Goal: Task Accomplishment & Management: Manage account settings

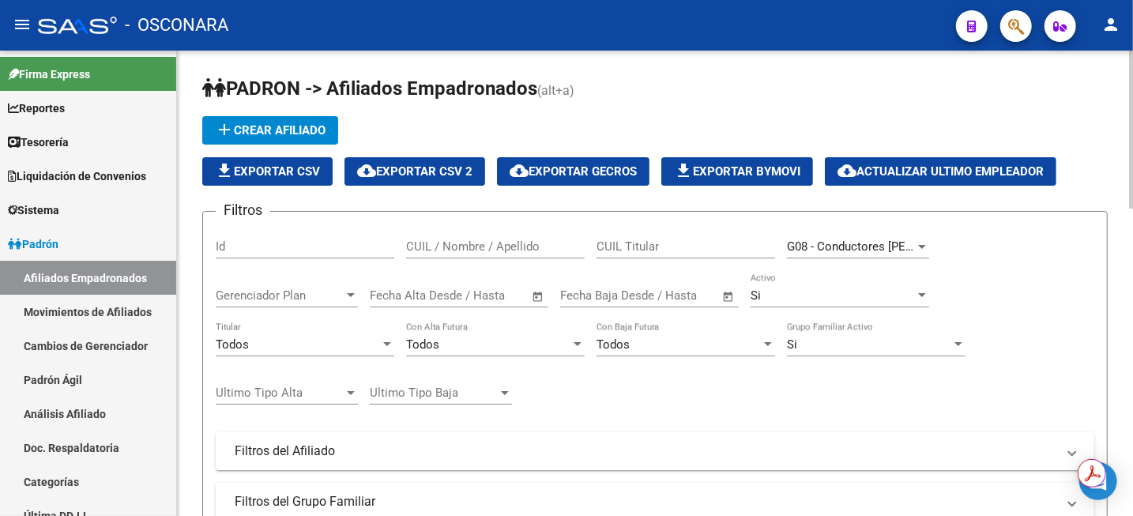
scroll to position [0, 93]
click at [77, 422] on link "Análisis Afiliado" at bounding box center [88, 414] width 176 height 34
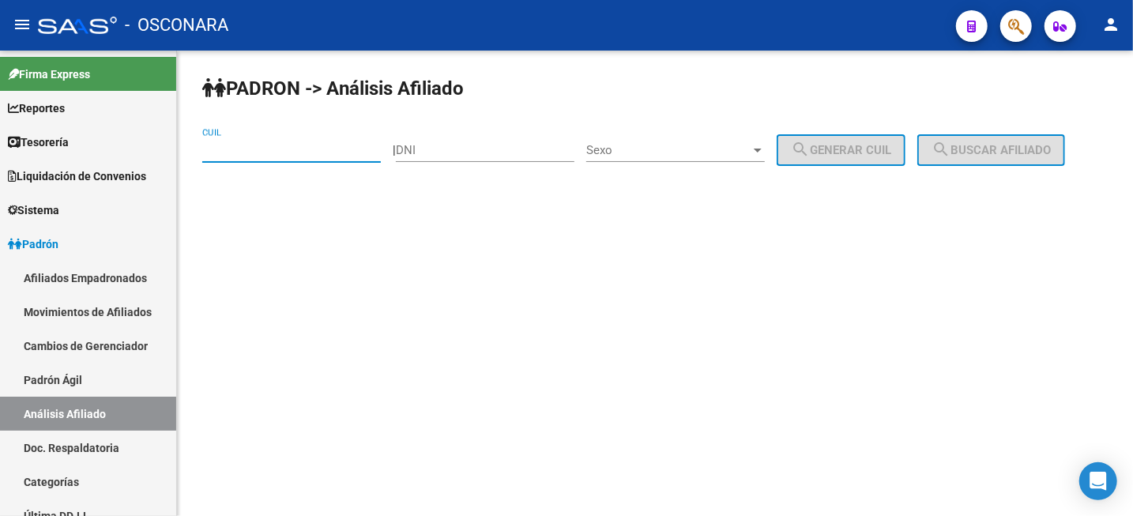
click at [261, 152] on input "CUIL" at bounding box center [291, 150] width 179 height 14
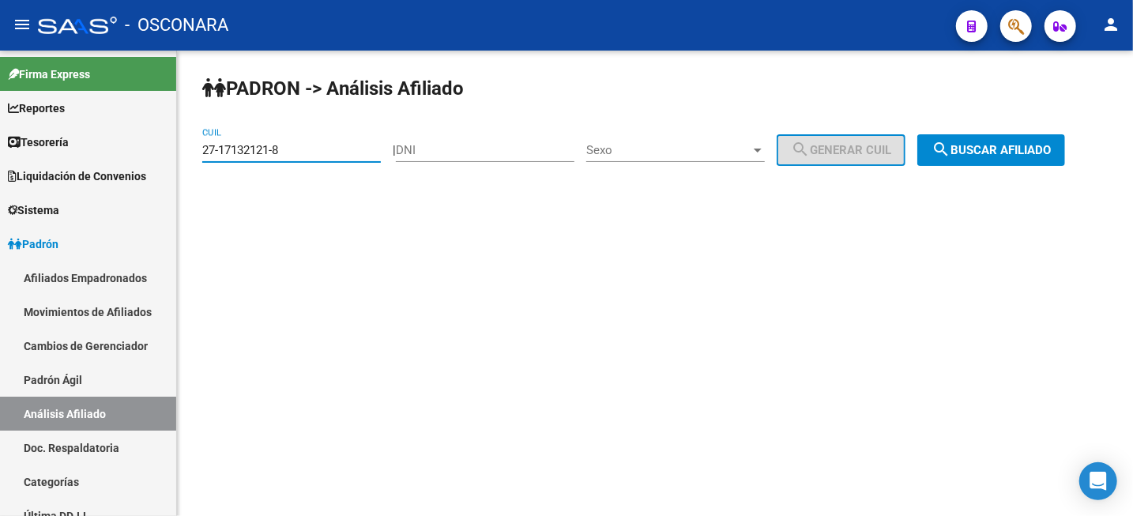
type input "27-17132121-8"
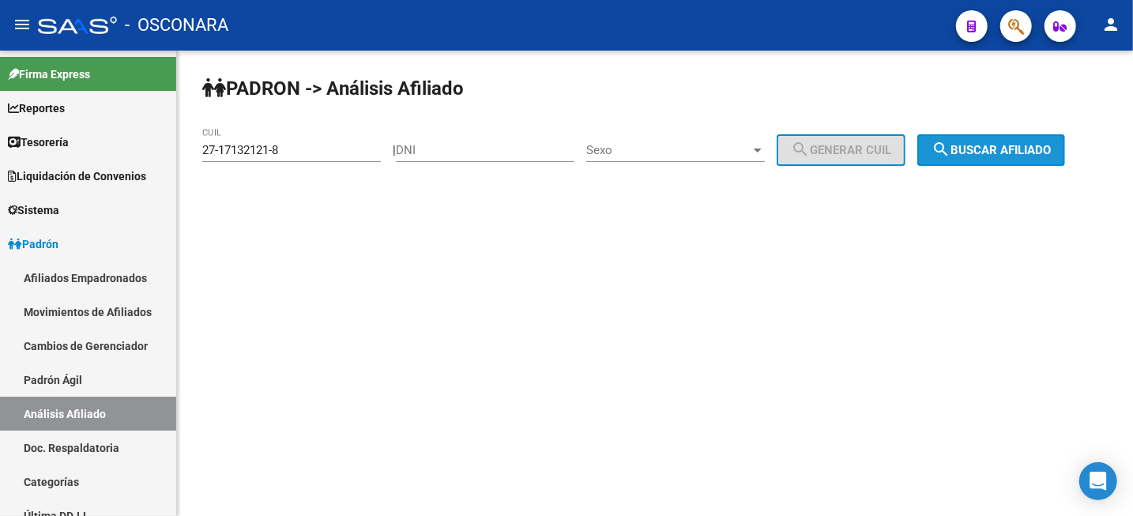
click at [1008, 144] on span "search Buscar afiliado" at bounding box center [990, 150] width 119 height 14
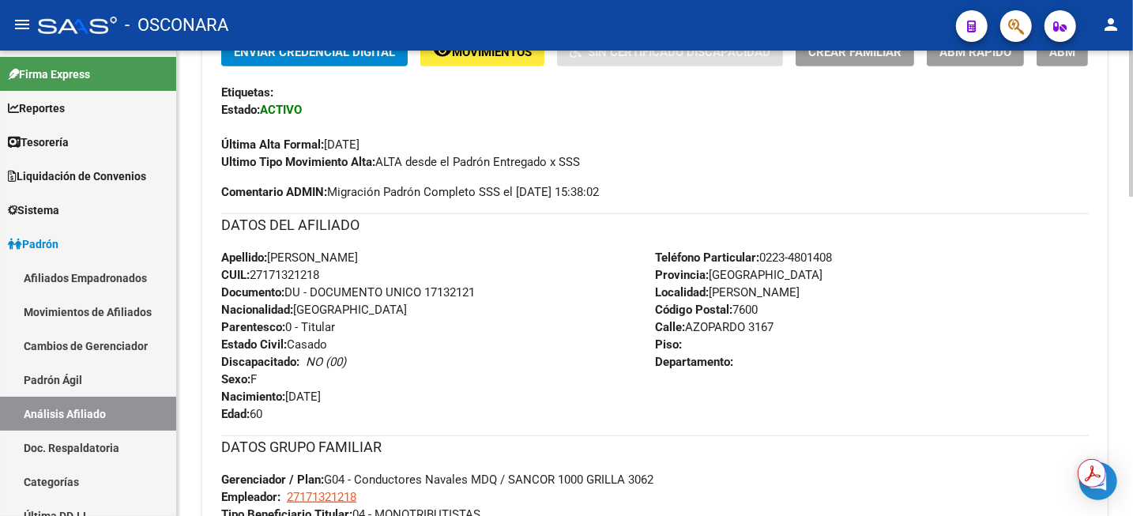
scroll to position [395, 0]
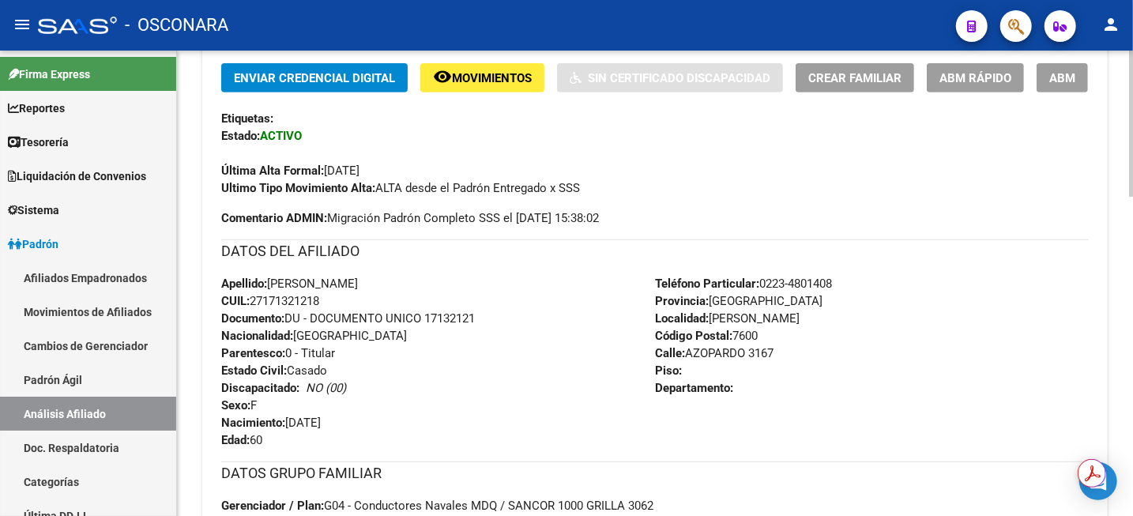
click at [1064, 77] on span "ABM" at bounding box center [1062, 78] width 26 height 14
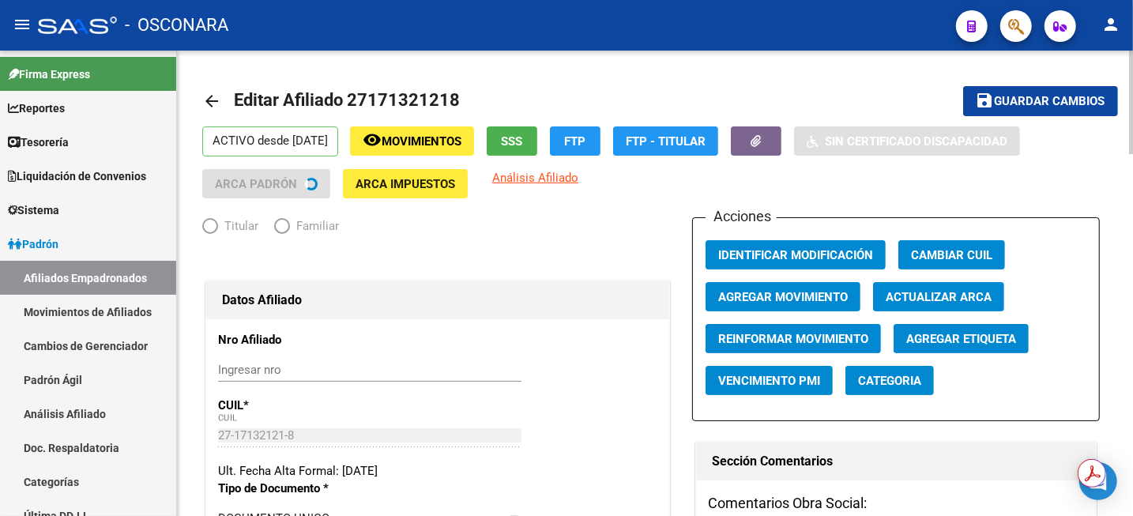
radio input "true"
type input "27-17132121-8"
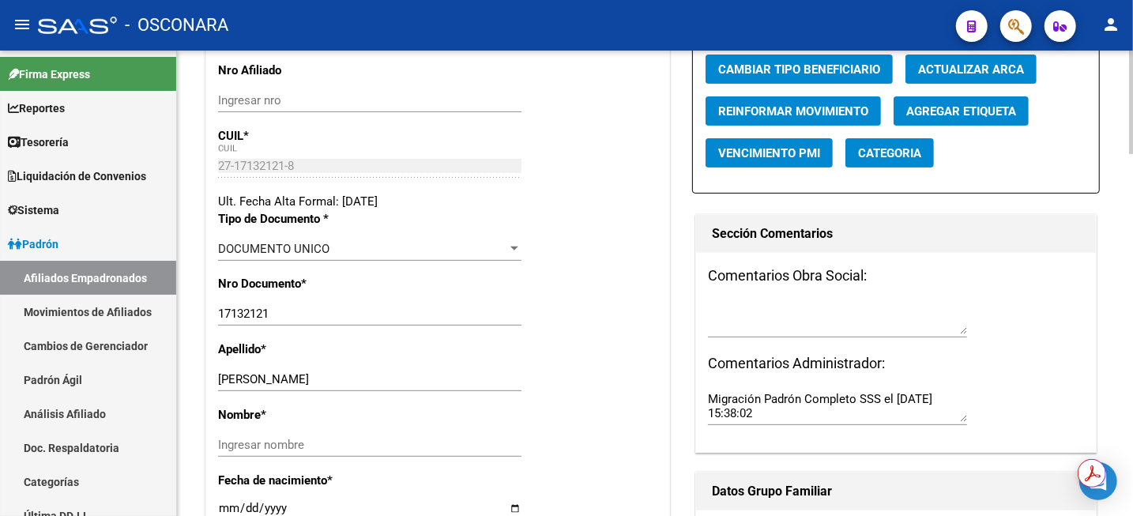
scroll to position [296, 0]
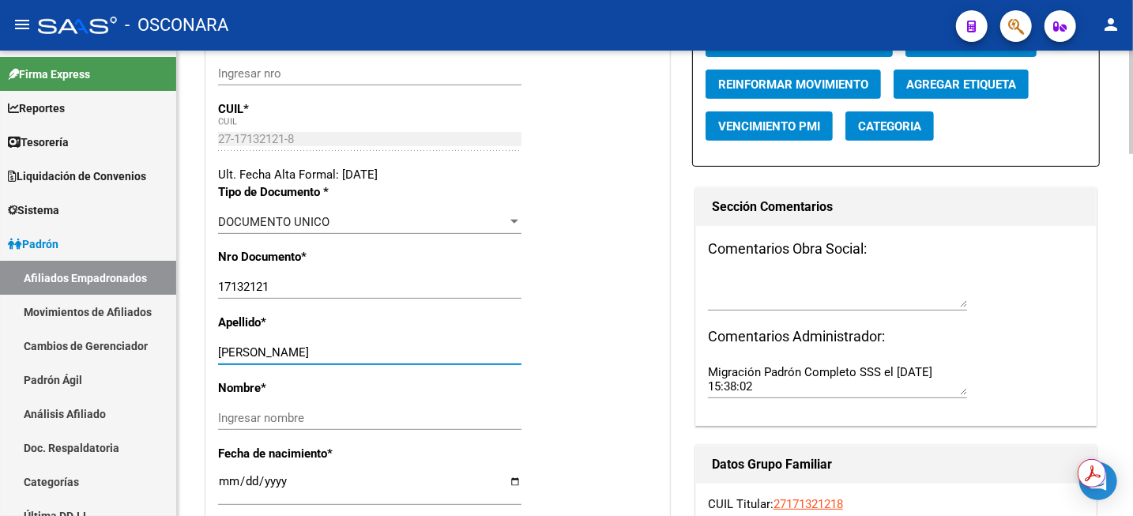
drag, startPoint x: 241, startPoint y: 348, endPoint x: 347, endPoint y: 347, distance: 105.9
click at [347, 347] on input "[PERSON_NAME]" at bounding box center [369, 352] width 303 height 14
type input "[PERSON_NAME]"
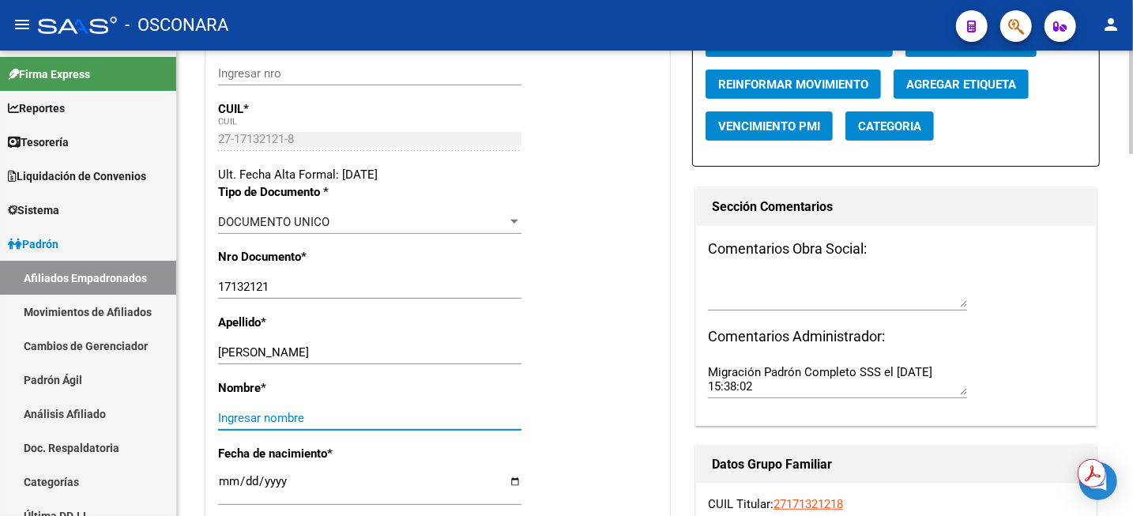
paste input "[PERSON_NAME]"
click at [270, 413] on input "[PERSON_NAME]" at bounding box center [369, 418] width 303 height 14
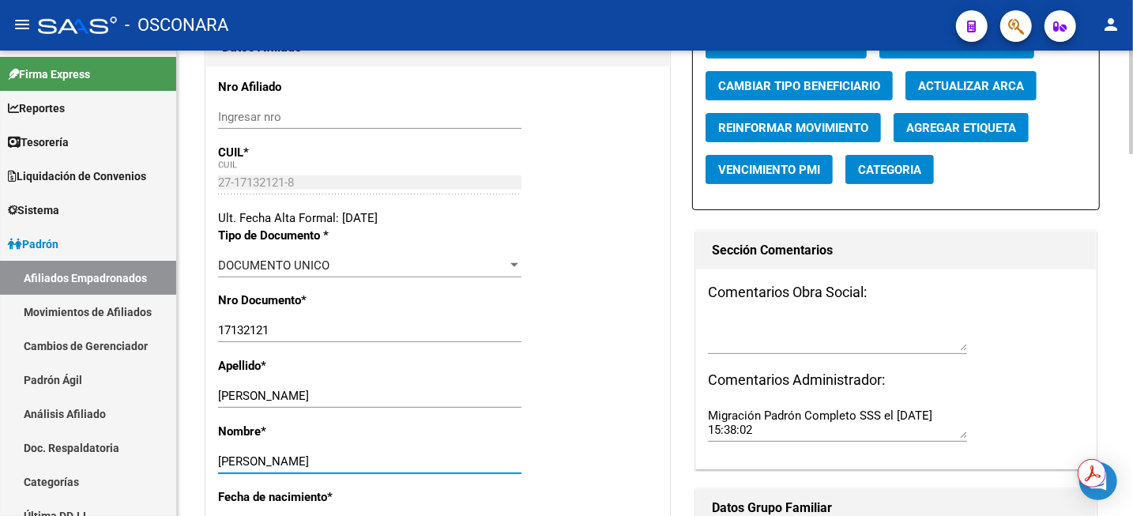
scroll to position [151, 0]
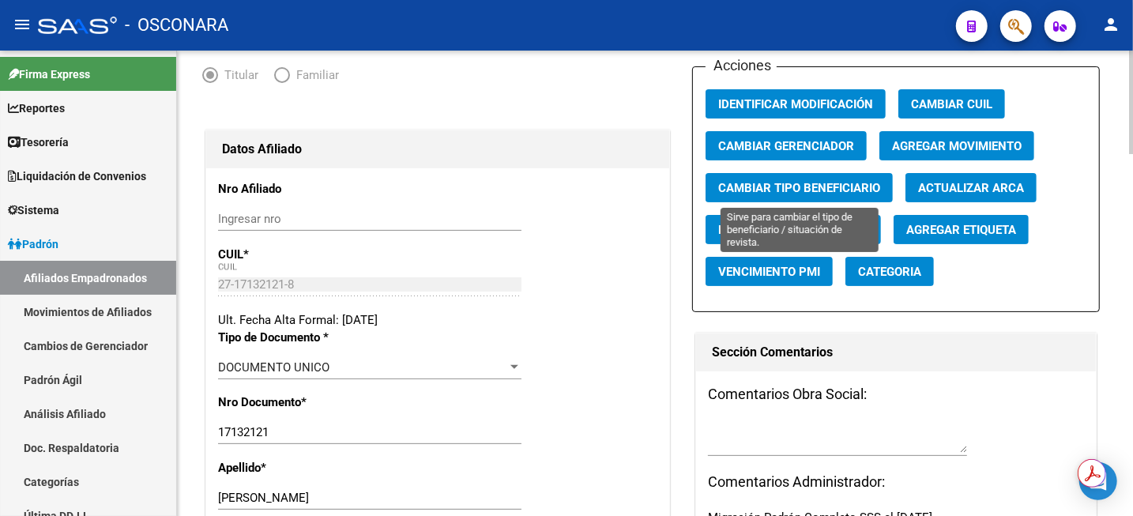
type input "[PERSON_NAME]"
click at [842, 192] on span "Cambiar Tipo Beneficiario" at bounding box center [799, 188] width 162 height 14
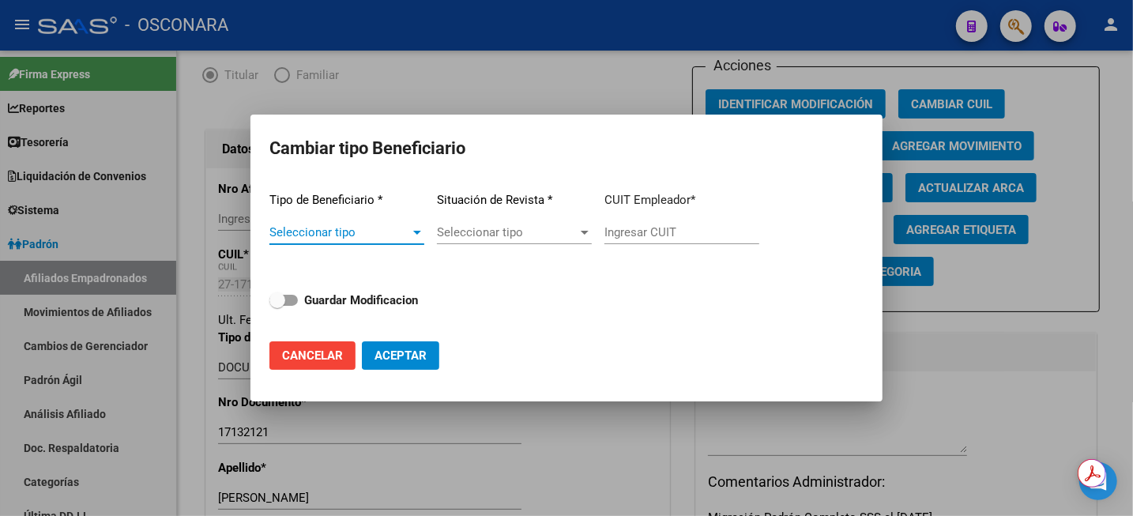
click at [418, 235] on div at bounding box center [417, 232] width 14 height 13
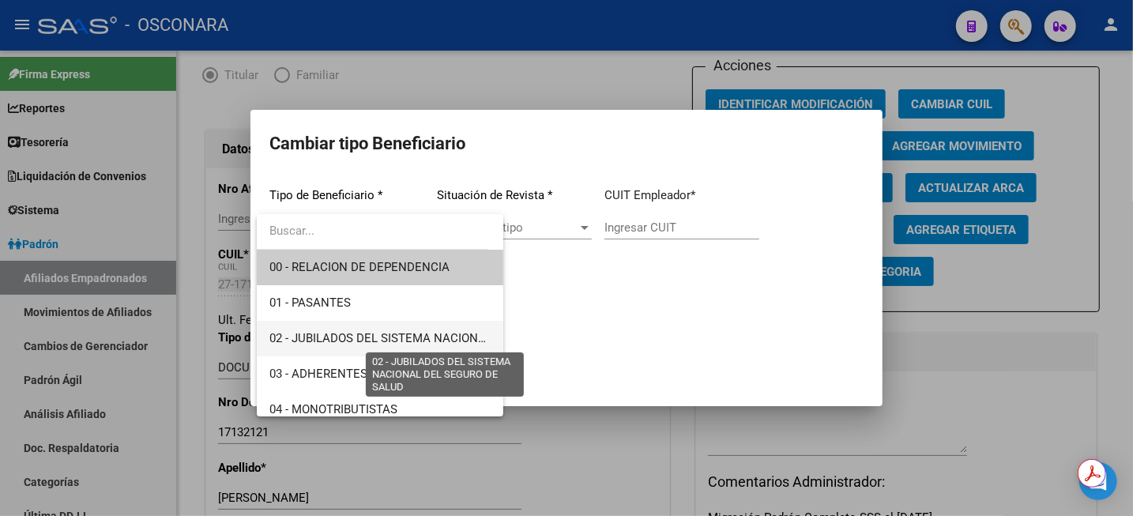
click at [374, 336] on span "02 - JUBILADOS DEL SISTEMA NACIONAL DEL SEGURO DE SALUD" at bounding box center [446, 338] width 354 height 14
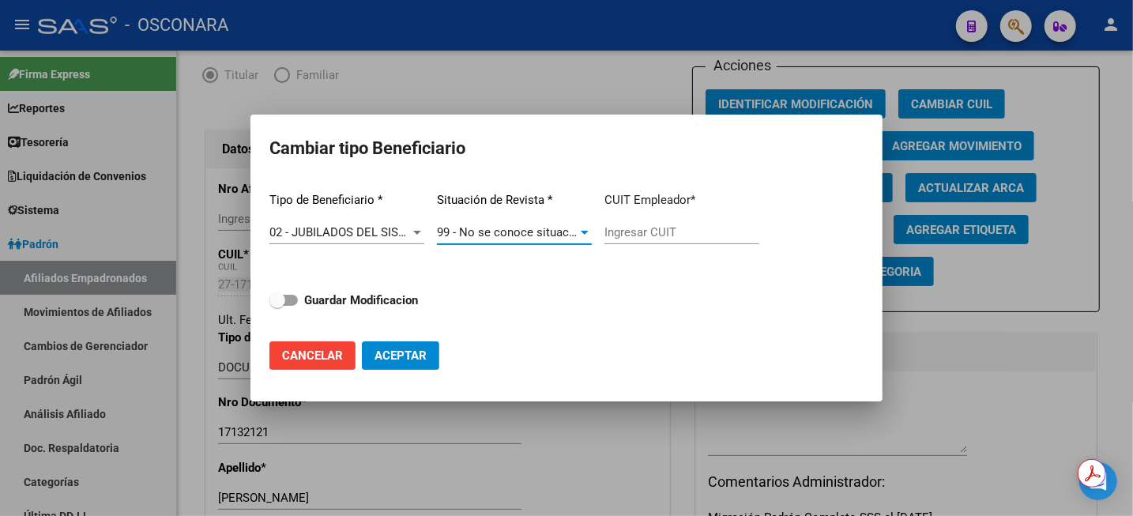
click at [541, 233] on span "99 - No se conoce situación de revista" at bounding box center [538, 232] width 203 height 14
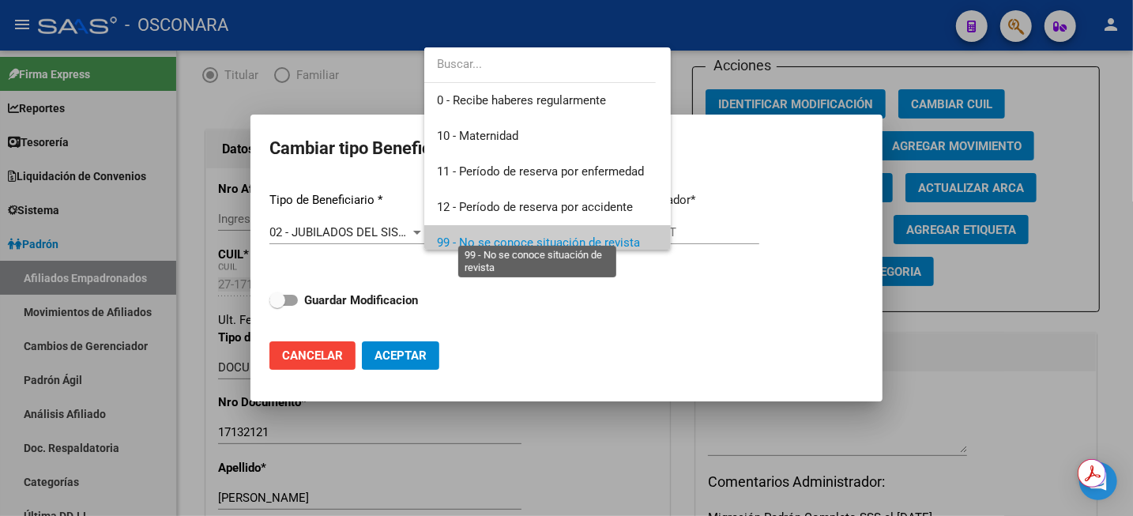
scroll to position [11, 0]
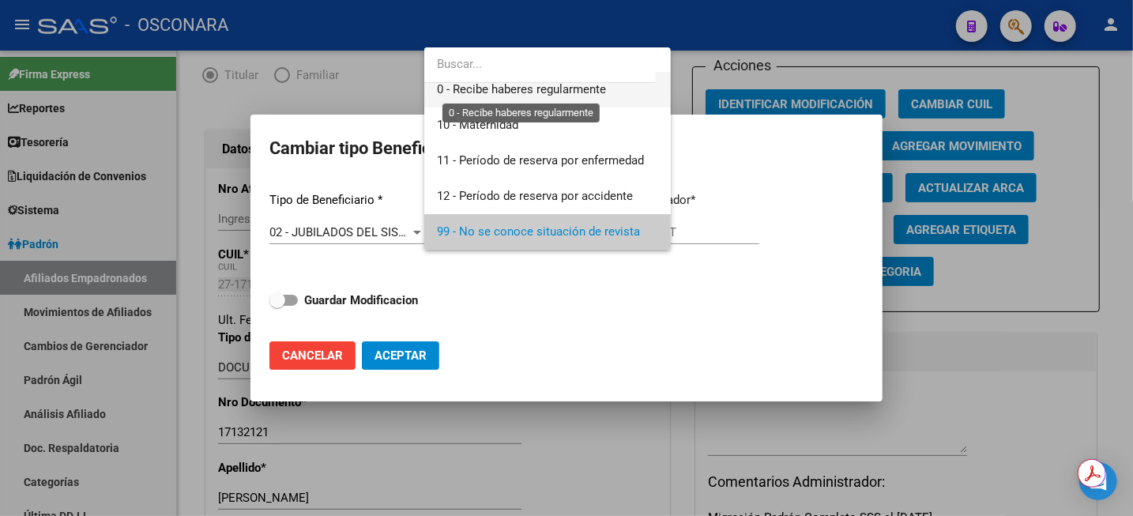
click at [494, 90] on span "0 - Recibe haberes regularmente" at bounding box center [521, 89] width 169 height 14
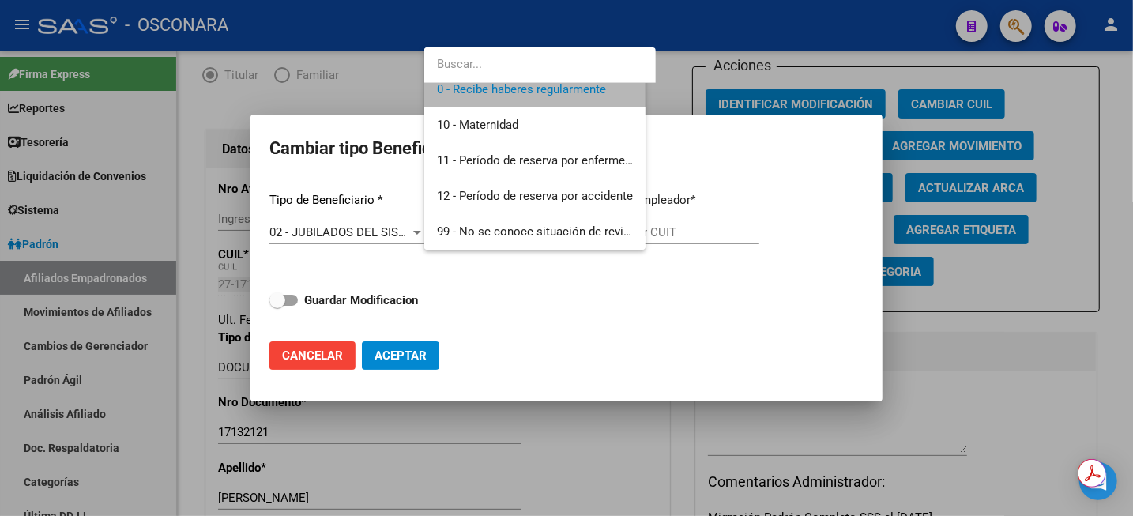
scroll to position [0, 0]
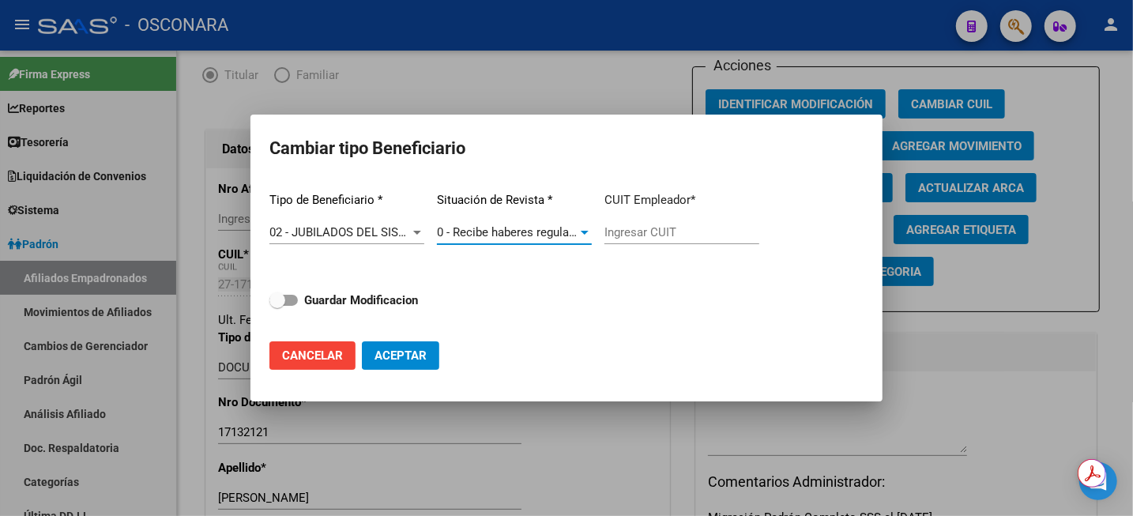
click at [651, 235] on input "Ingresar CUIT" at bounding box center [681, 232] width 155 height 14
paste input "33-63761744-9"
type input "33-63761744-9"
click at [303, 302] on label "Guardar Modificacion" at bounding box center [343, 300] width 149 height 19
click at [277, 306] on input "Guardar Modificacion" at bounding box center [276, 306] width 1 height 1
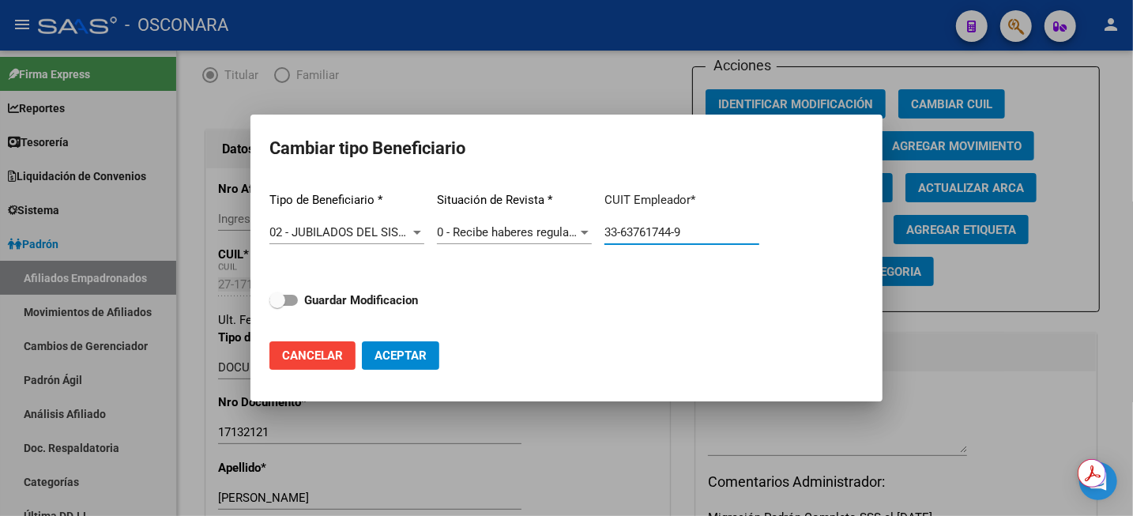
checkbox input "true"
click at [419, 354] on span "Aceptar" at bounding box center [400, 355] width 52 height 14
type input "33-63761744-9"
checkbox input "false"
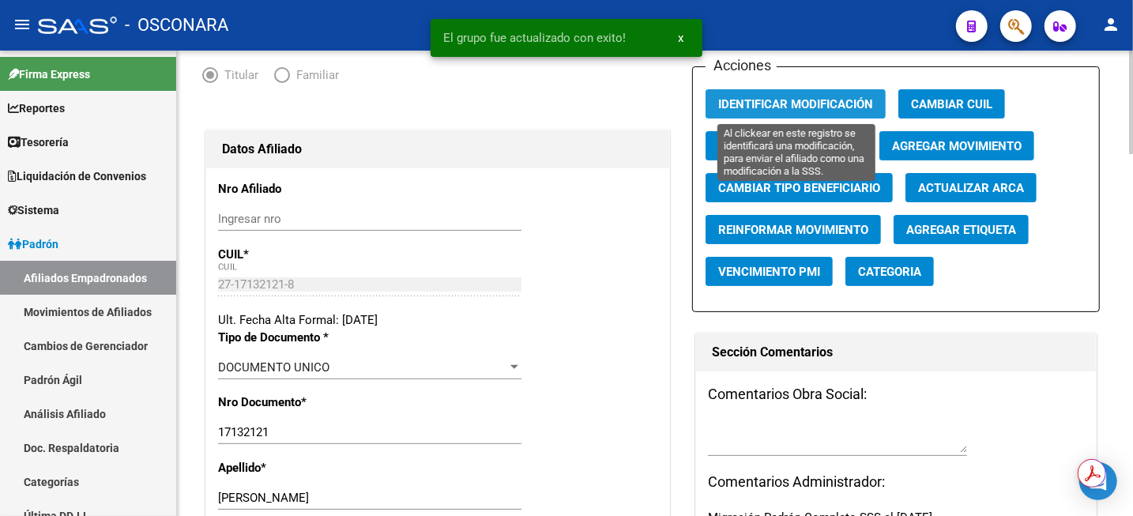
click at [806, 103] on span "Identificar Modificación" at bounding box center [795, 104] width 155 height 14
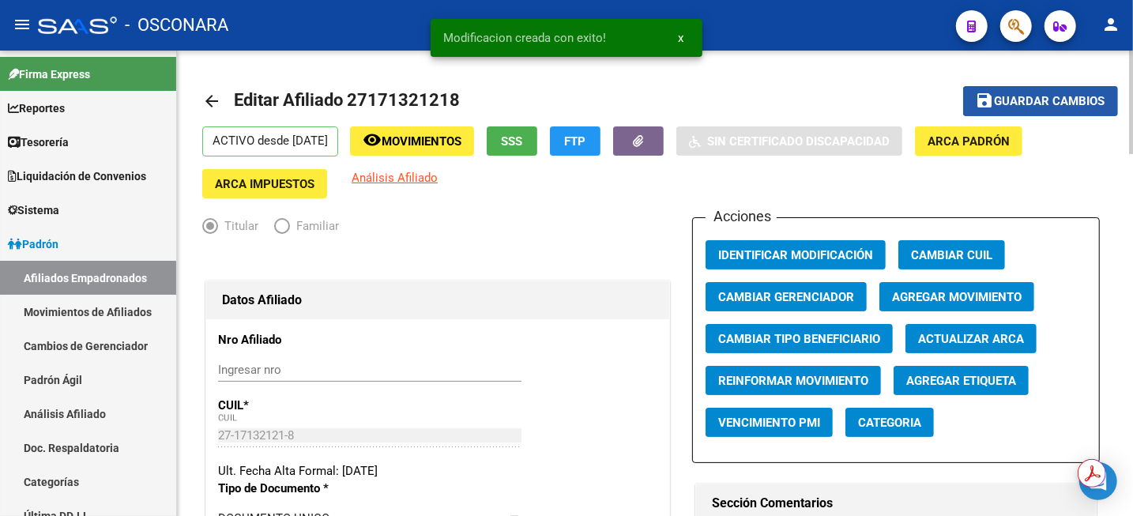
click at [1029, 100] on span "Guardar cambios" at bounding box center [1050, 102] width 111 height 14
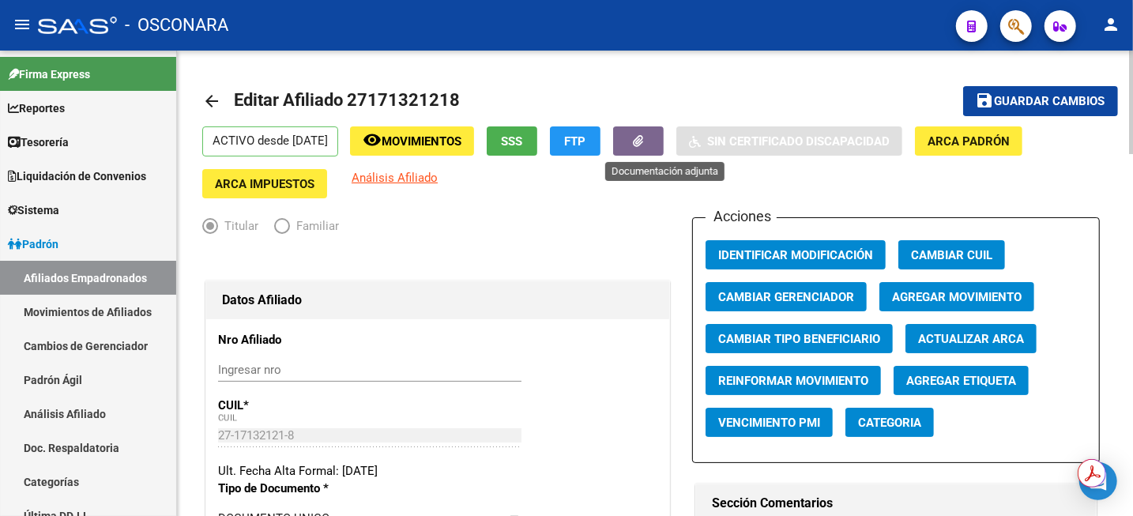
click at [644, 141] on icon "button" at bounding box center [639, 141] width 10 height 12
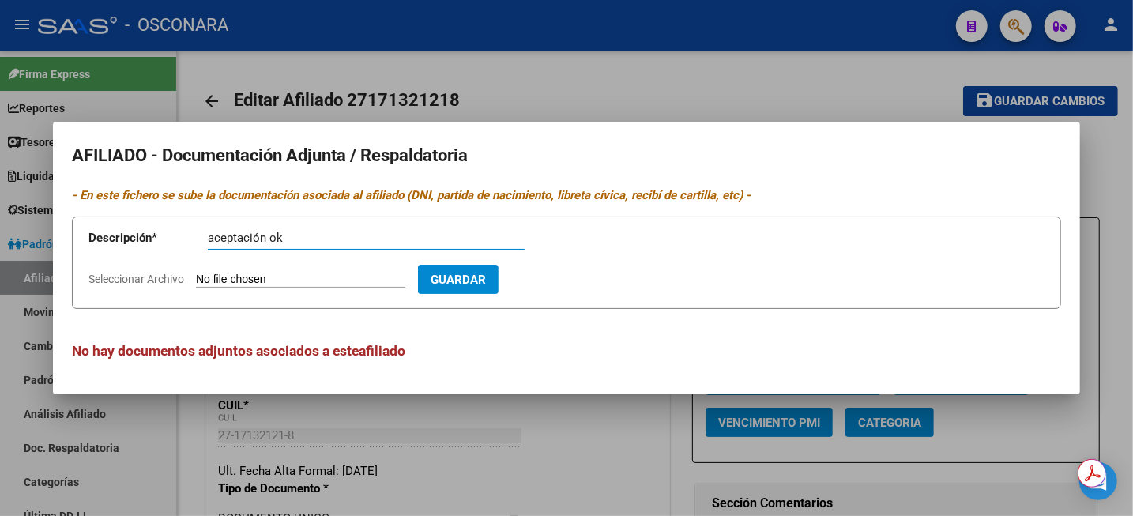
type input "aceptación ok"
type input "C:\fakepath\WhatsApp Unknown [DATE] 16.56.20.zip"
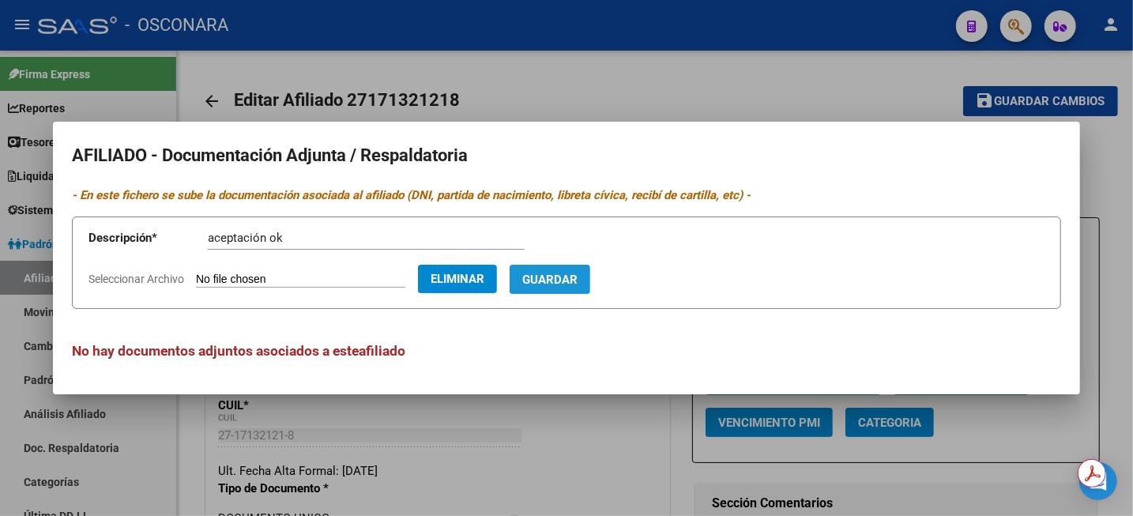
click at [575, 273] on span "Guardar" at bounding box center [549, 280] width 55 height 14
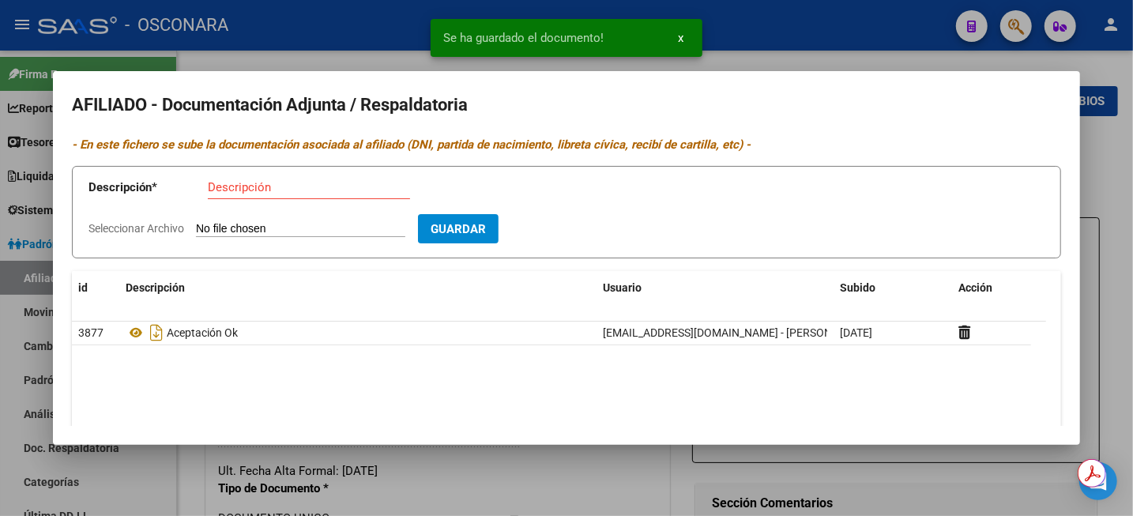
click at [1099, 202] on div at bounding box center [566, 258] width 1133 height 516
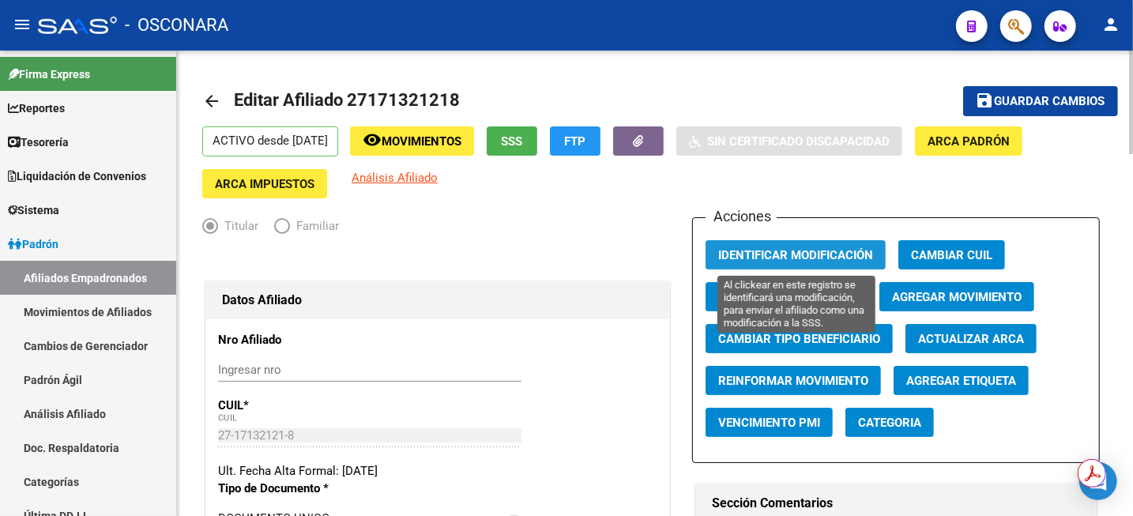
click at [794, 256] on span "Identificar Modificación" at bounding box center [795, 255] width 155 height 14
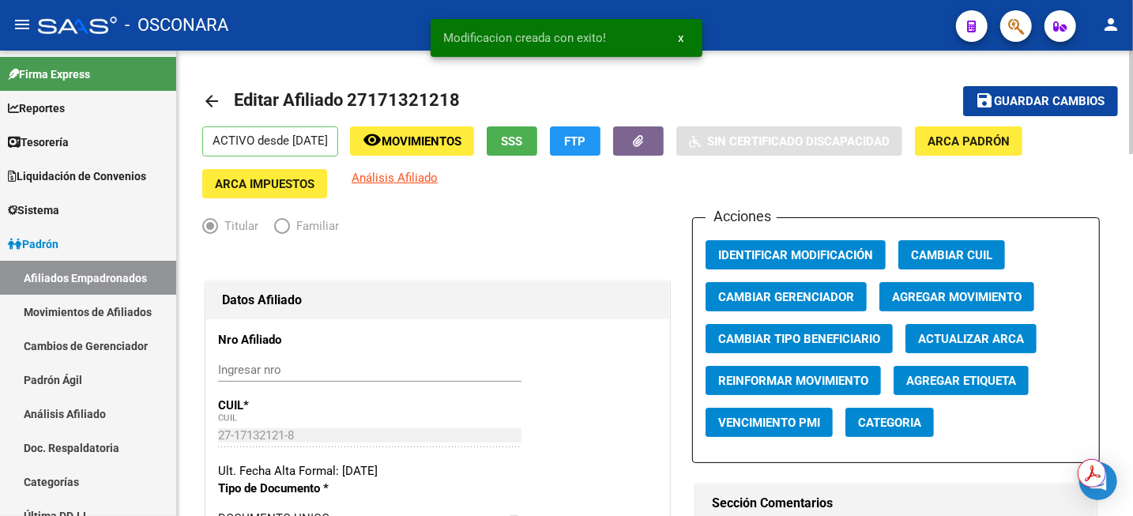
click at [1022, 91] on button "save Guardar cambios" at bounding box center [1040, 100] width 155 height 29
click at [415, 99] on span "Editar Afiliado 27171321218" at bounding box center [347, 100] width 226 height 20
copy h1 "27171321218"
click at [72, 419] on link "Análisis Afiliado" at bounding box center [88, 414] width 176 height 34
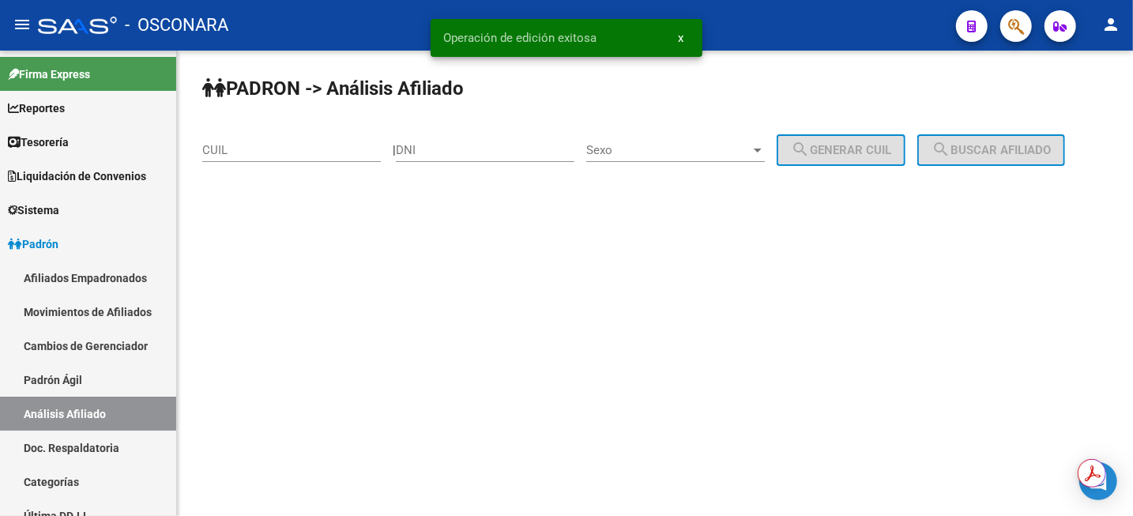
click at [332, 141] on div "CUIL" at bounding box center [291, 145] width 179 height 34
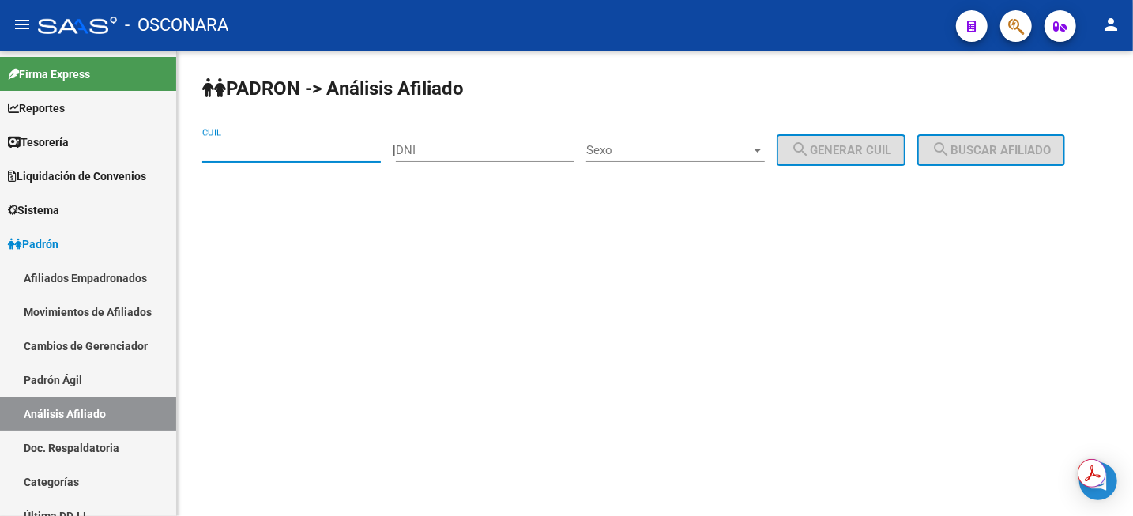
paste input "27-17132121-8"
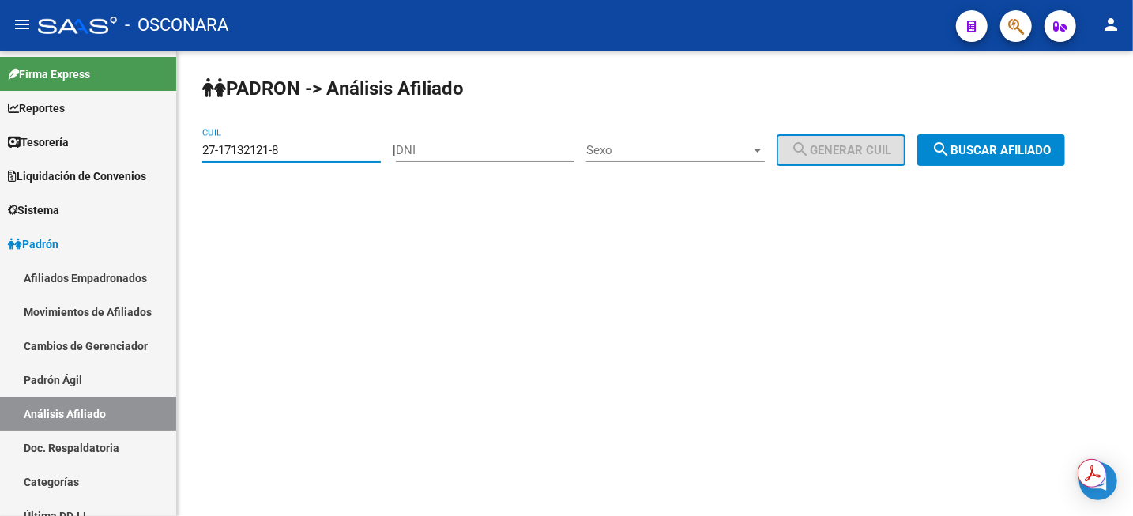
click at [1006, 145] on span "search Buscar afiliado" at bounding box center [990, 150] width 119 height 14
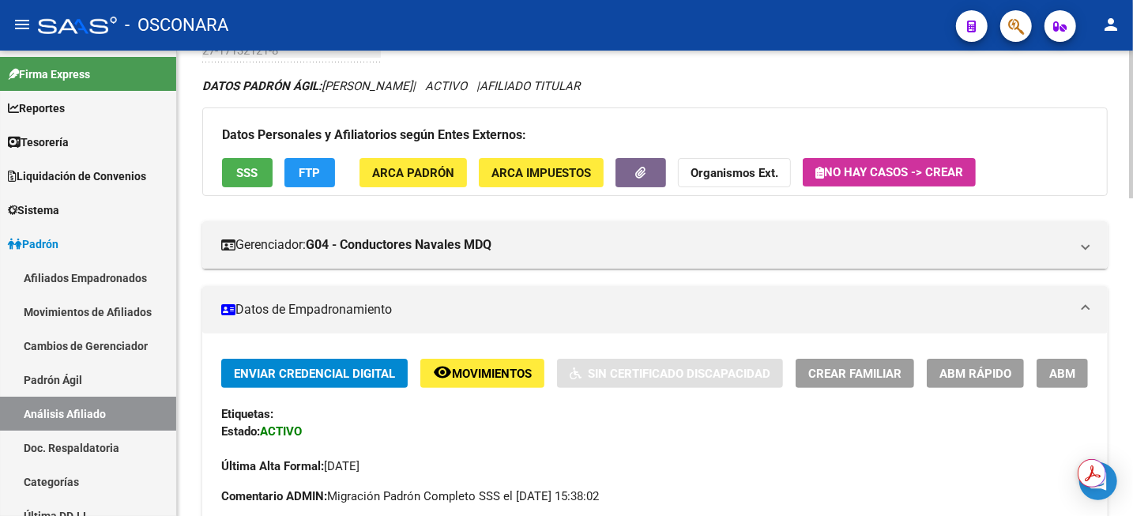
scroll to position [99, 0]
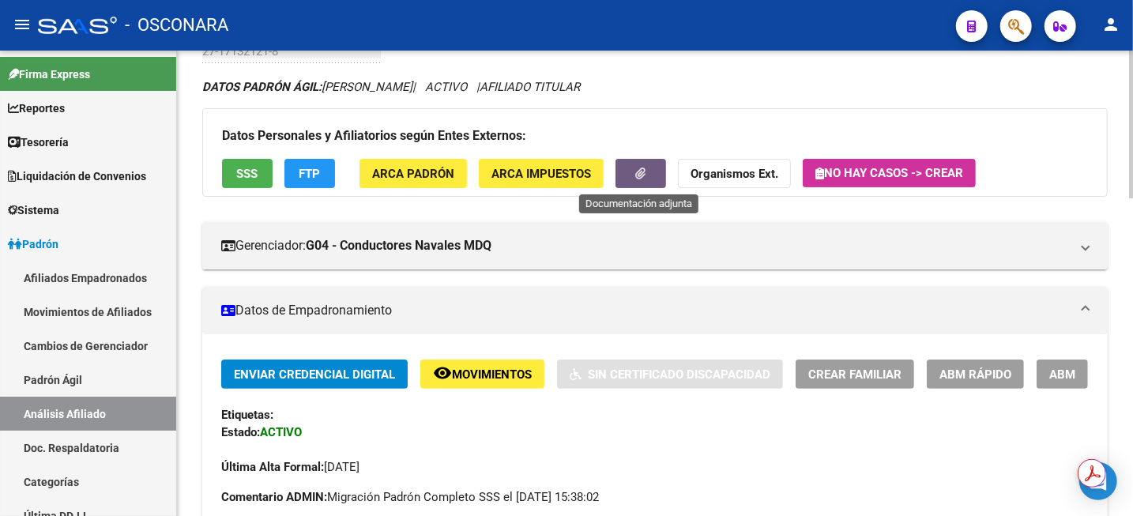
click at [642, 175] on icon "button" at bounding box center [641, 173] width 10 height 12
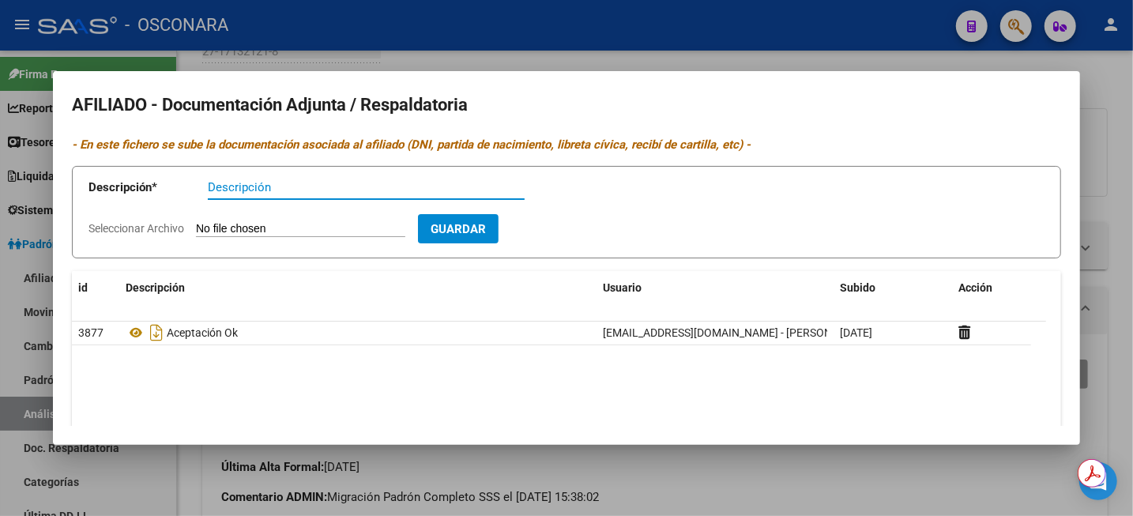
click at [1122, 137] on div at bounding box center [566, 258] width 1133 height 516
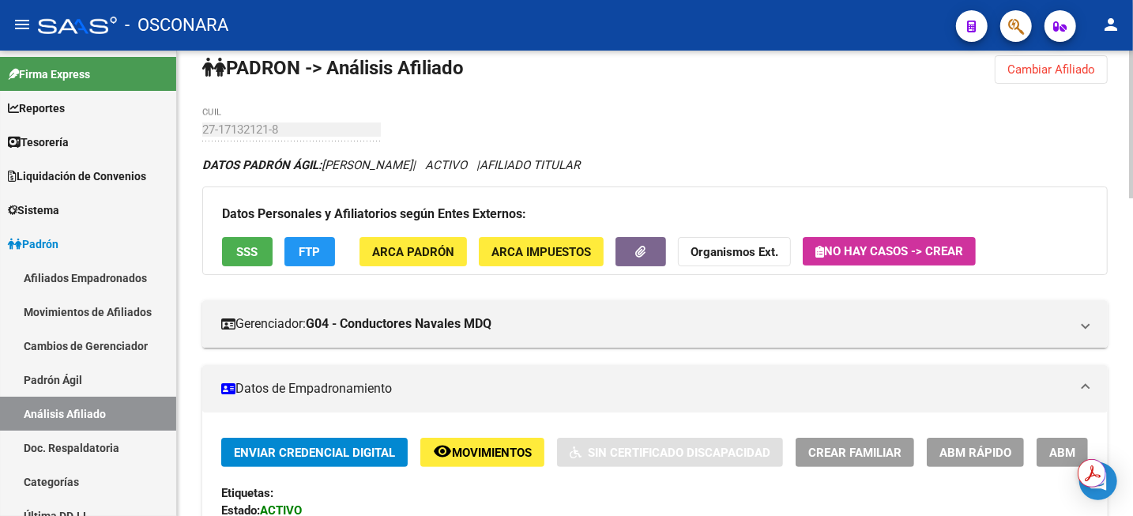
scroll to position [0, 0]
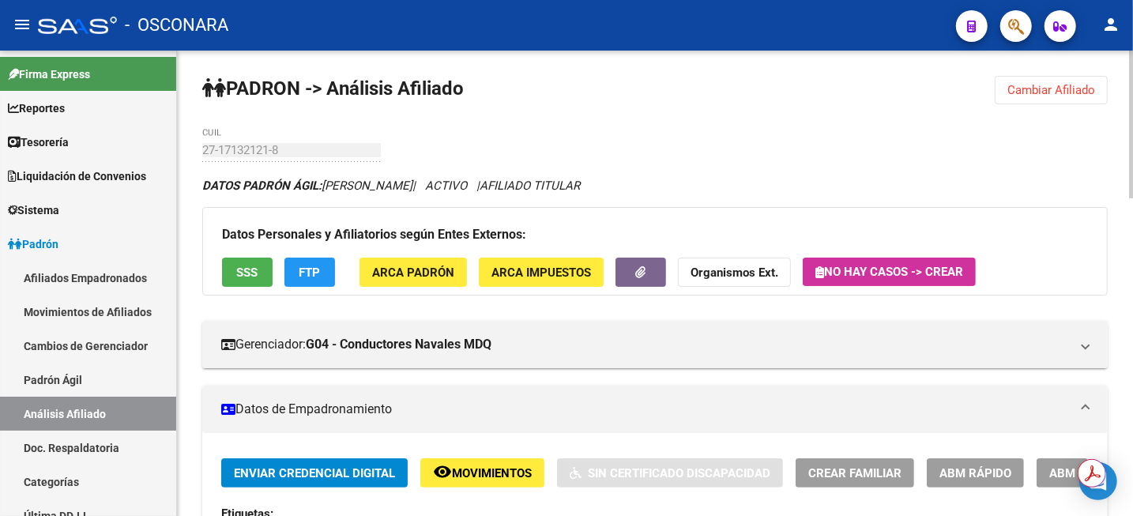
click at [1032, 99] on button "Cambiar Afiliado" at bounding box center [1051, 90] width 113 height 28
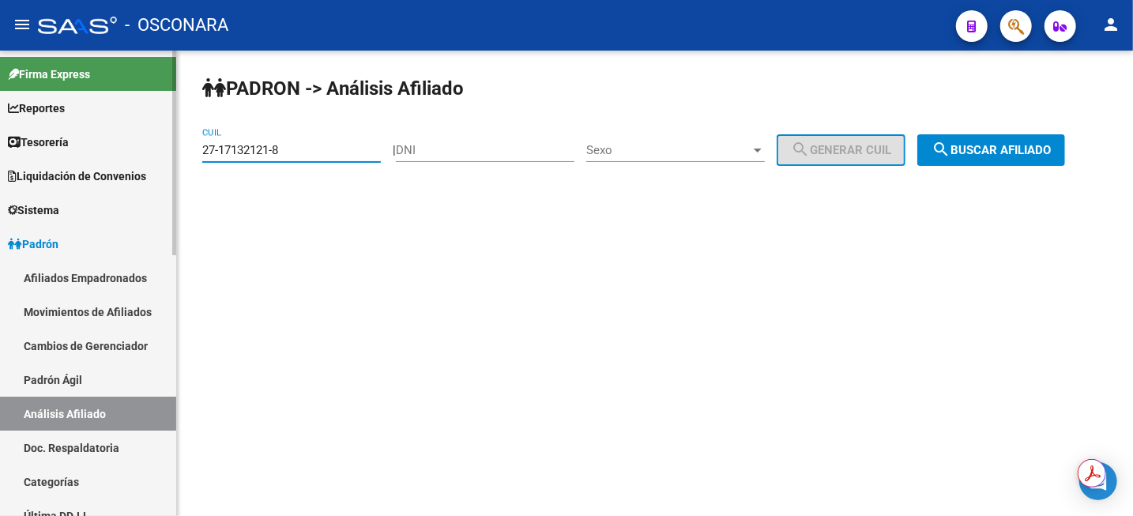
drag, startPoint x: 318, startPoint y: 147, endPoint x: 121, endPoint y: 215, distance: 208.1
click at [121, 215] on mat-sidenav-container "Firma Express Reportes Tablero de Control Ingresos Percibidos Análisis de todos…" at bounding box center [566, 283] width 1133 height 465
type input "20-17681151-0"
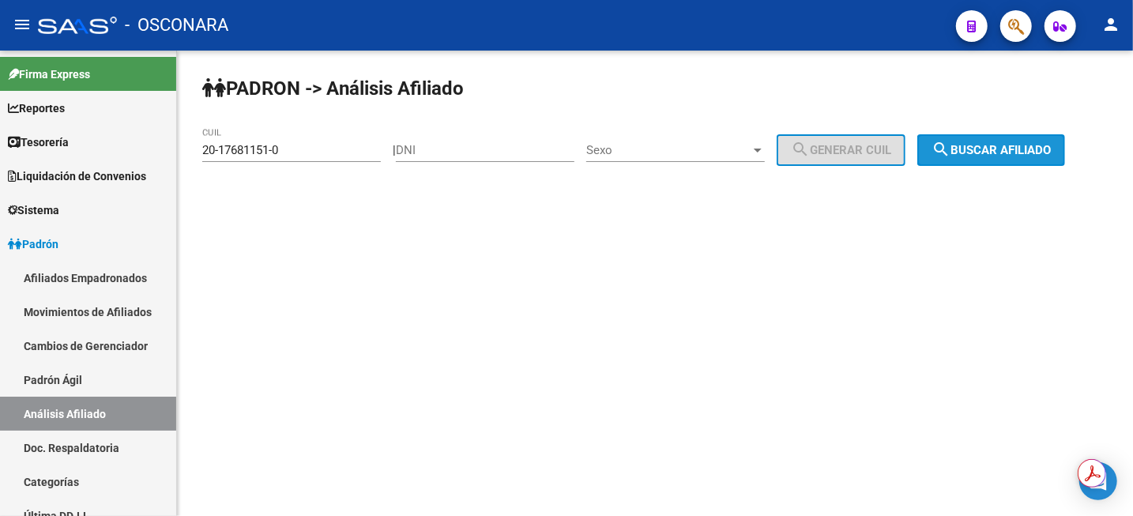
click at [973, 152] on span "search Buscar afiliado" at bounding box center [990, 150] width 119 height 14
